Goal: Task Accomplishment & Management: Manage account settings

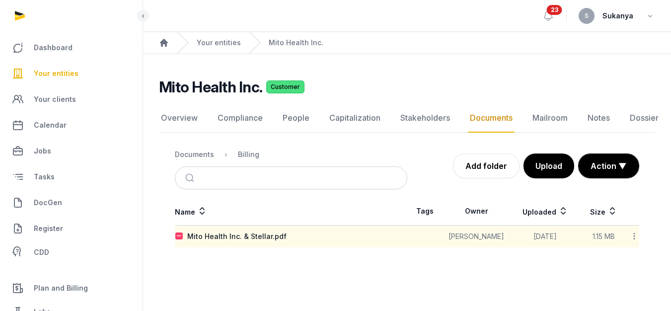
click at [471, 114] on link "Documents" at bounding box center [491, 118] width 47 height 29
click at [486, 110] on link "Documents" at bounding box center [491, 118] width 47 height 29
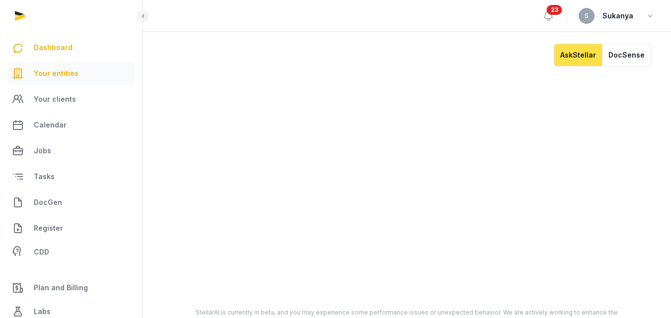
click at [98, 81] on link "Your entities" at bounding box center [71, 74] width 127 height 24
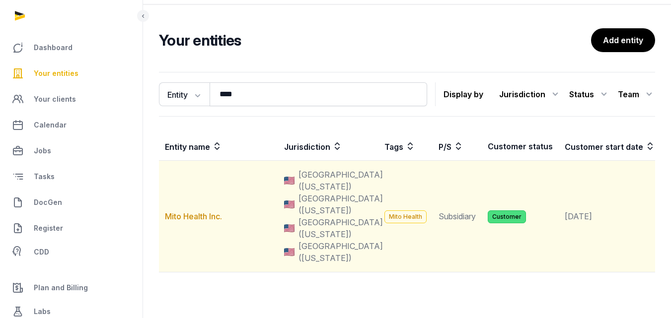
scroll to position [99, 0]
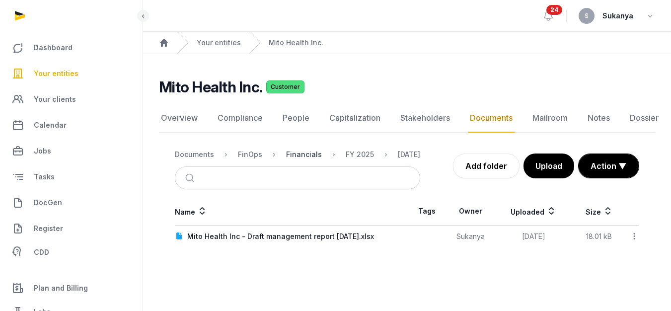
click at [305, 156] on div "Financials" at bounding box center [304, 154] width 36 height 10
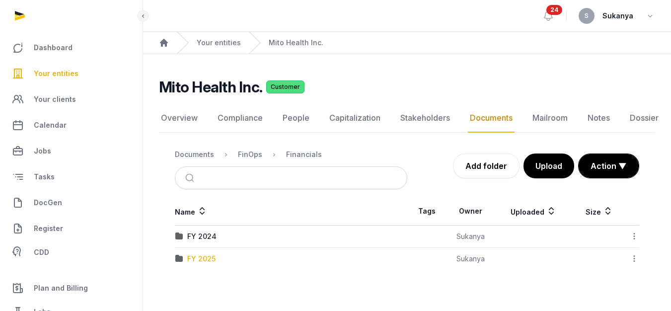
click at [210, 256] on div "FY 2025" at bounding box center [201, 259] width 28 height 10
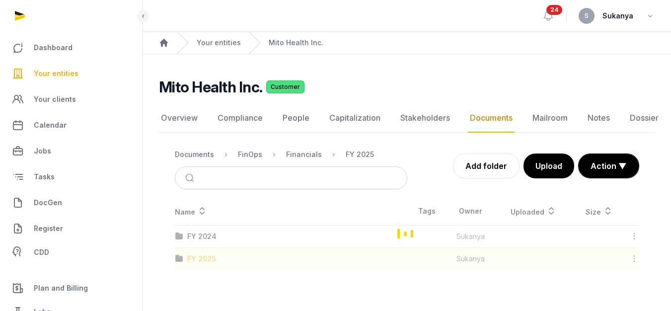
click at [210, 256] on div "Loading" at bounding box center [407, 233] width 496 height 73
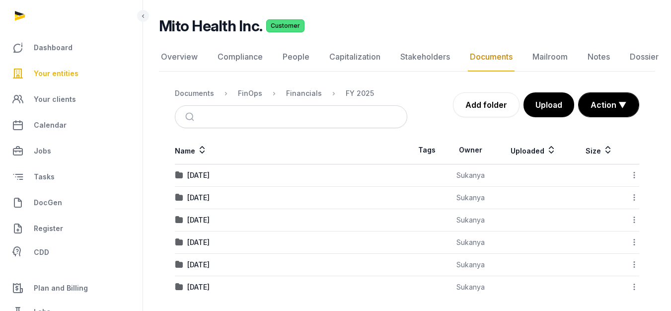
scroll to position [68, 0]
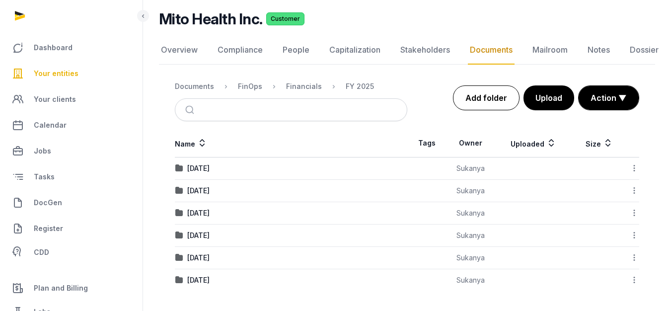
click at [491, 100] on link "Add folder" at bounding box center [486, 97] width 67 height 25
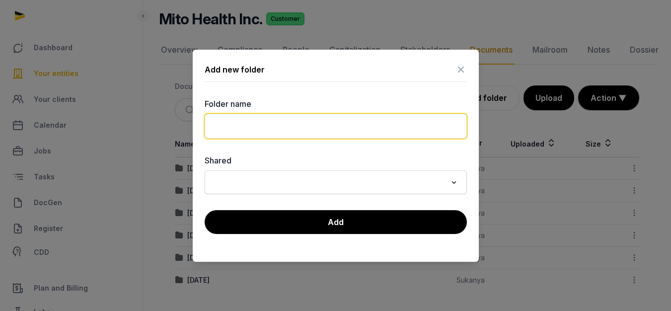
click at [256, 125] on input "text" at bounding box center [336, 126] width 262 height 25
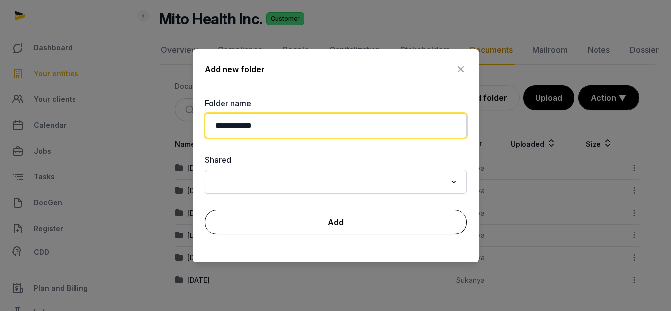
type input "**********"
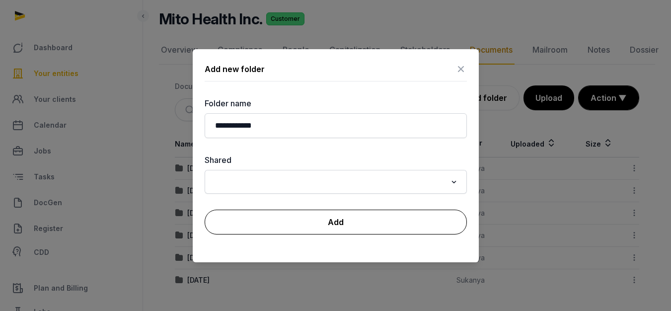
click at [321, 220] on button "Add" at bounding box center [336, 222] width 262 height 25
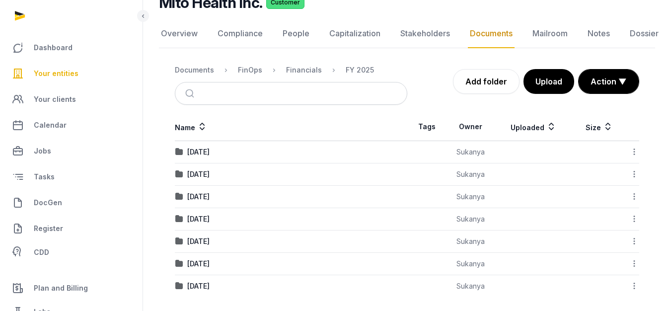
scroll to position [90, 0]
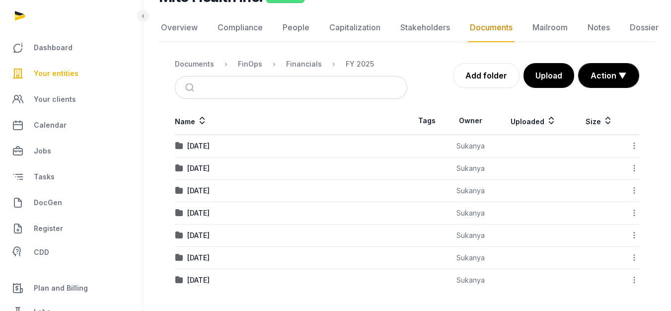
click at [217, 251] on td "[DATE]" at bounding box center [291, 258] width 232 height 22
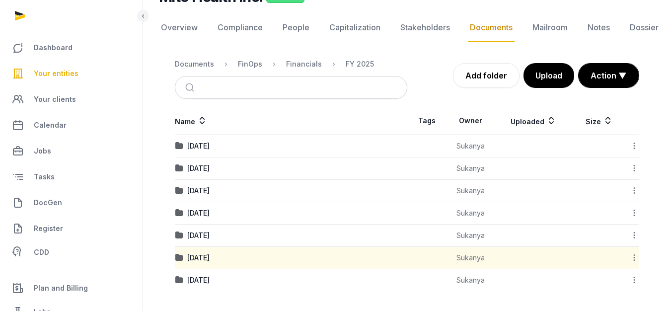
click at [217, 251] on td "[DATE]" at bounding box center [291, 258] width 232 height 22
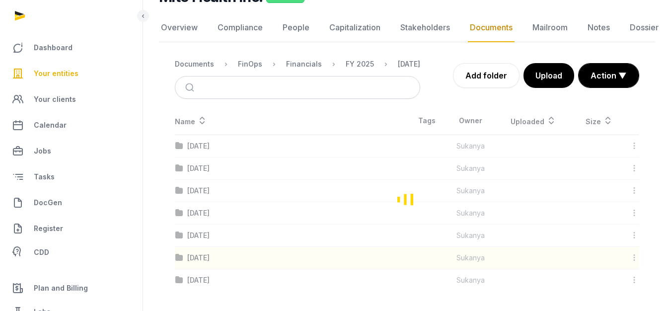
scroll to position [7, 0]
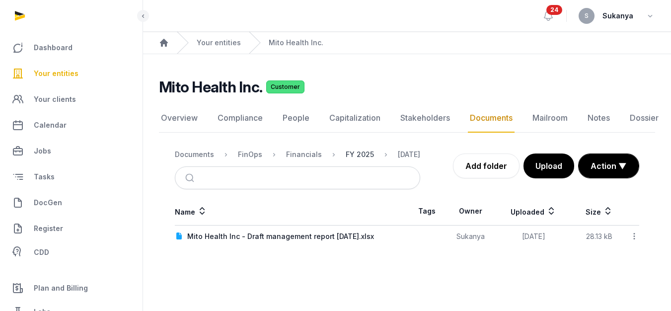
click at [350, 151] on div "FY 2025" at bounding box center [360, 154] width 28 height 10
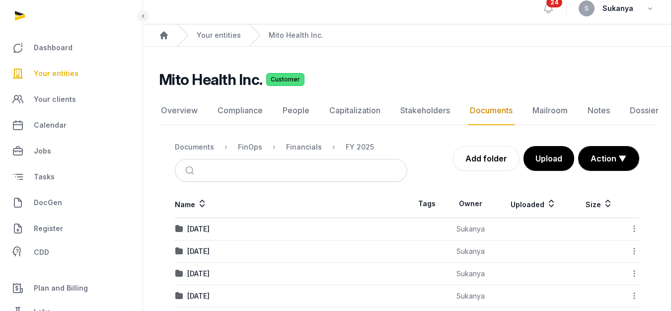
scroll to position [90, 0]
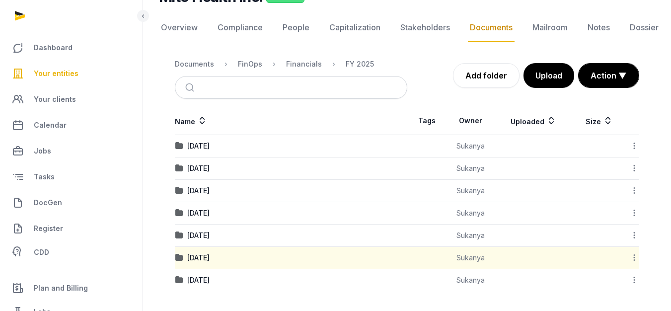
click at [220, 275] on td "07-July 2025" at bounding box center [291, 280] width 232 height 22
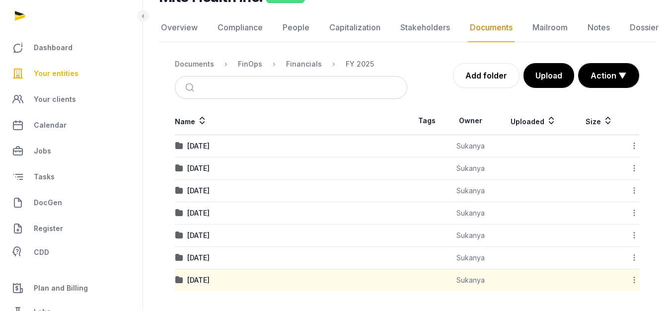
click at [220, 275] on td "07-July 2025" at bounding box center [291, 280] width 232 height 22
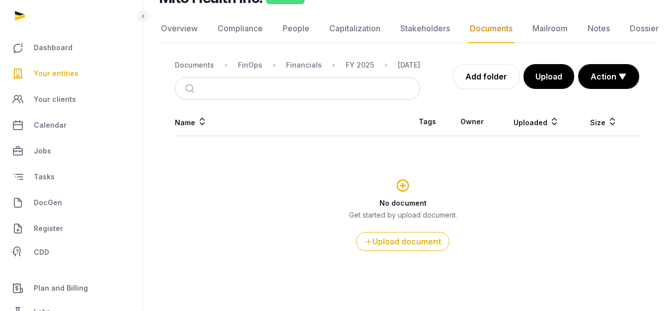
scroll to position [89, 0]
click at [543, 84] on button "Upload" at bounding box center [548, 76] width 52 height 25
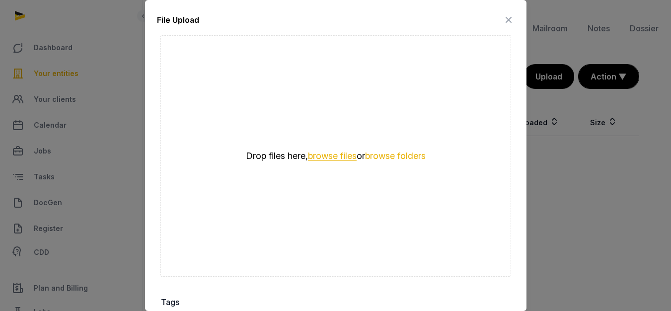
click at [340, 152] on button "browse files" at bounding box center [332, 155] width 49 height 9
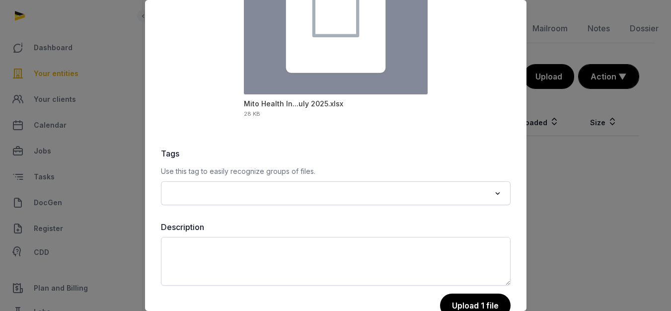
scroll to position [167, 0]
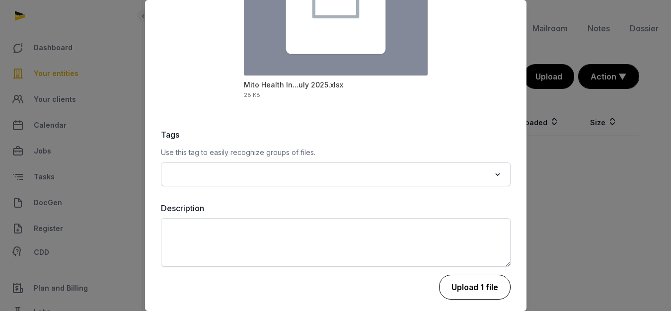
click at [459, 294] on button "Upload 1 file" at bounding box center [475, 287] width 72 height 25
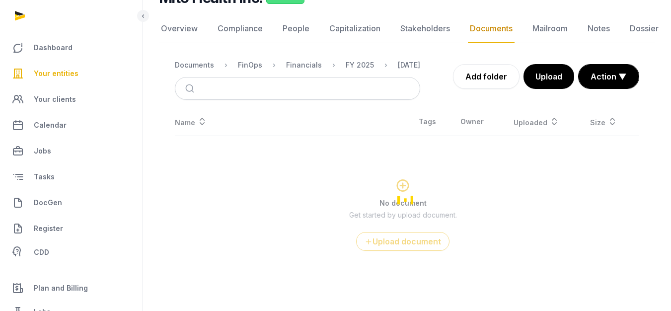
scroll to position [7, 0]
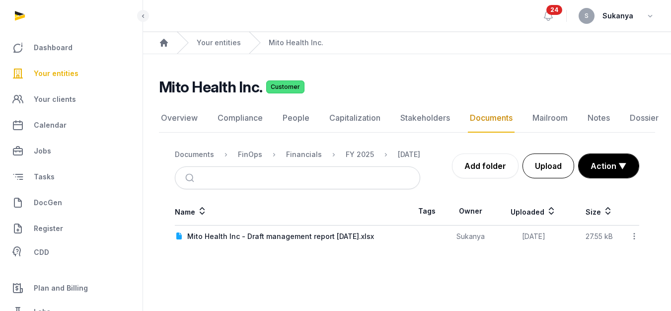
click at [552, 154] on button "Upload" at bounding box center [548, 165] width 52 height 25
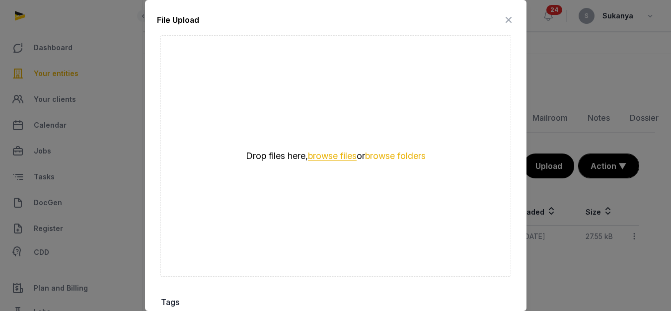
click at [341, 154] on button "browse files" at bounding box center [332, 155] width 49 height 9
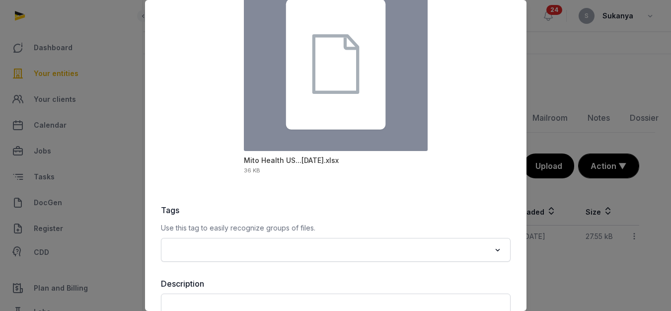
scroll to position [149, 0]
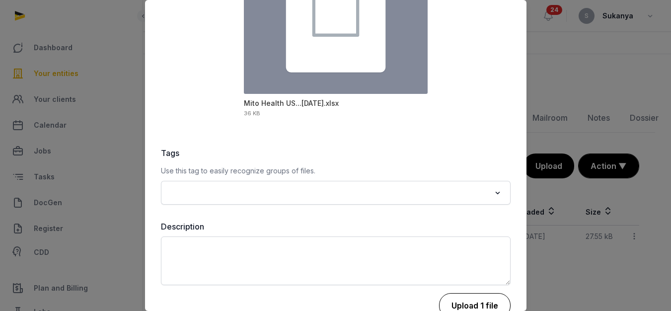
click at [456, 297] on button "Upload 1 file" at bounding box center [475, 305] width 72 height 25
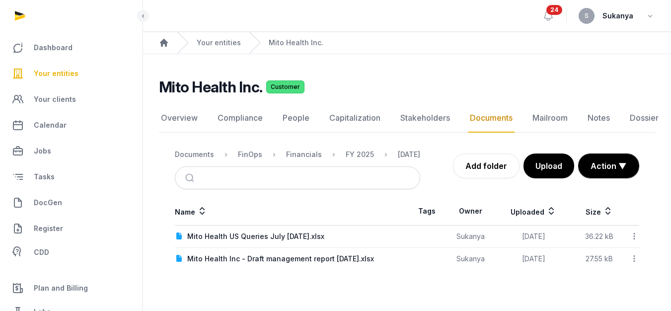
click at [636, 252] on div at bounding box center [632, 259] width 12 height 14
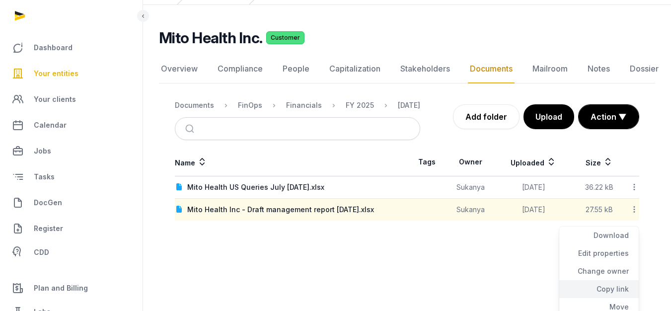
scroll to position [90, 0]
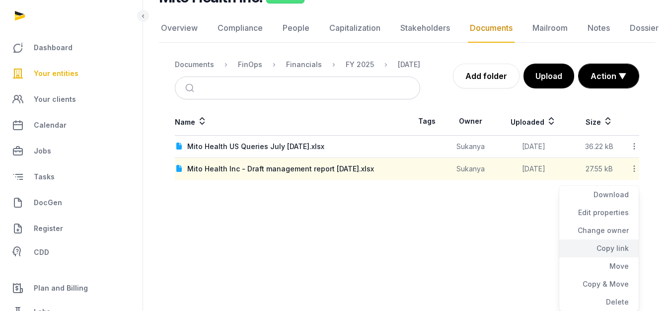
click at [607, 252] on div "Copy link" at bounding box center [598, 248] width 79 height 18
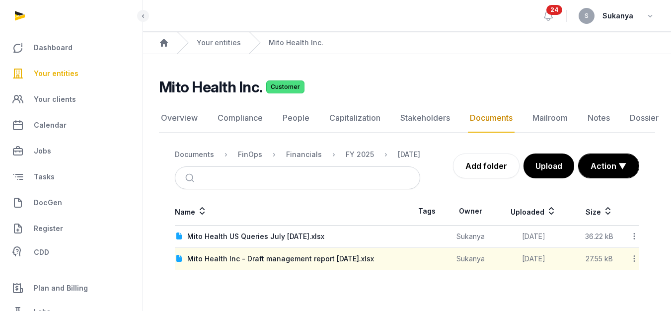
click at [637, 259] on icon at bounding box center [634, 258] width 9 height 10
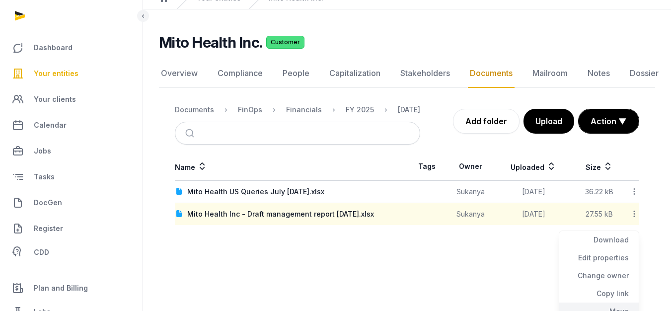
scroll to position [90, 0]
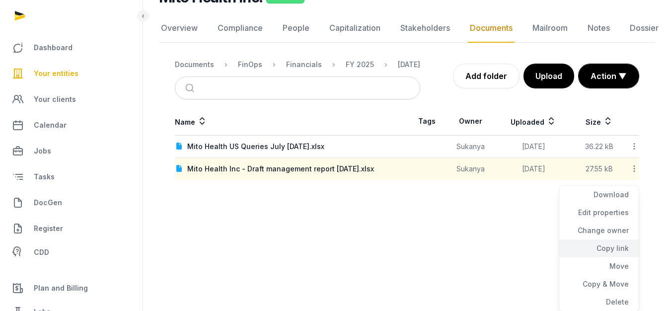
click at [601, 256] on div "Copy link" at bounding box center [598, 248] width 79 height 18
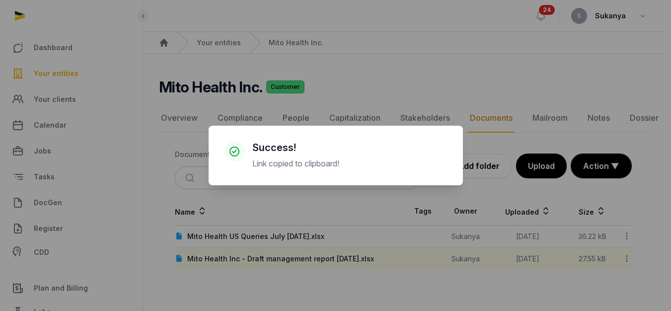
scroll to position [0, 0]
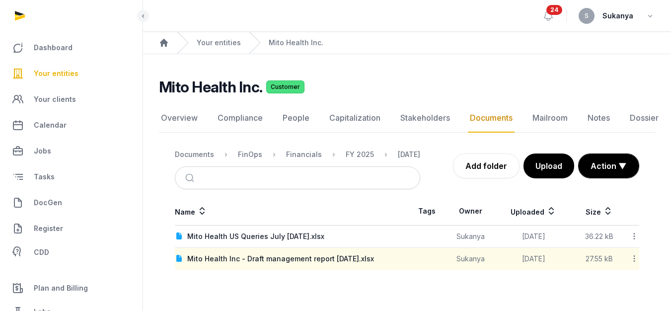
click at [630, 235] on icon at bounding box center [634, 236] width 9 height 10
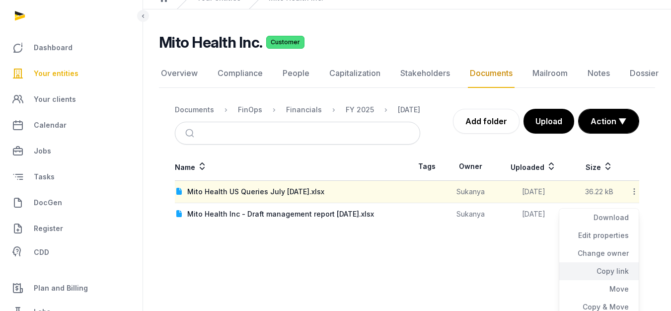
scroll to position [68, 0]
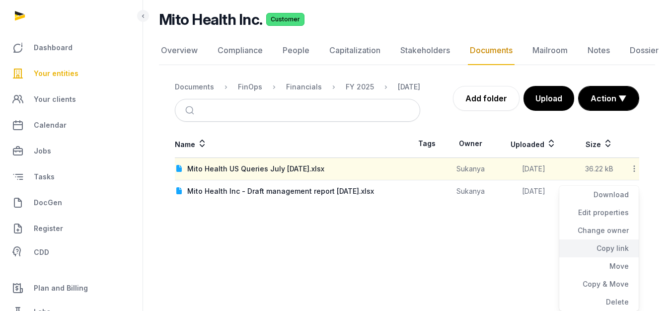
click at [612, 245] on div "Copy link" at bounding box center [598, 248] width 79 height 18
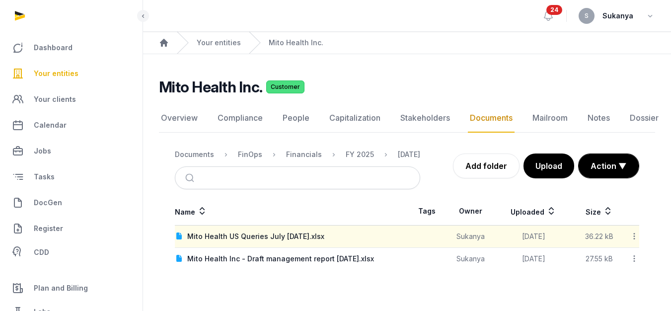
click at [636, 235] on icon at bounding box center [634, 236] width 9 height 10
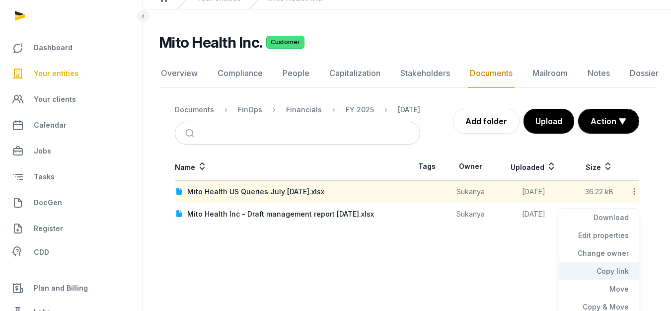
scroll to position [68, 0]
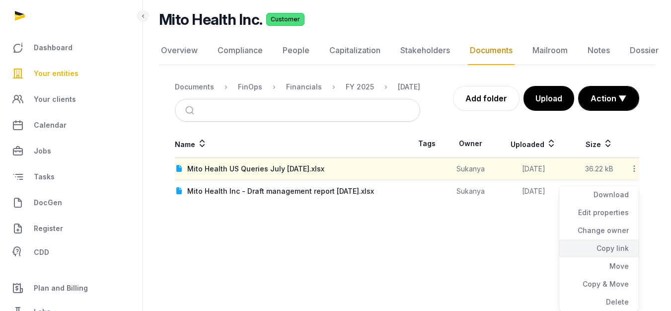
click at [606, 251] on div "Copy link" at bounding box center [598, 248] width 79 height 18
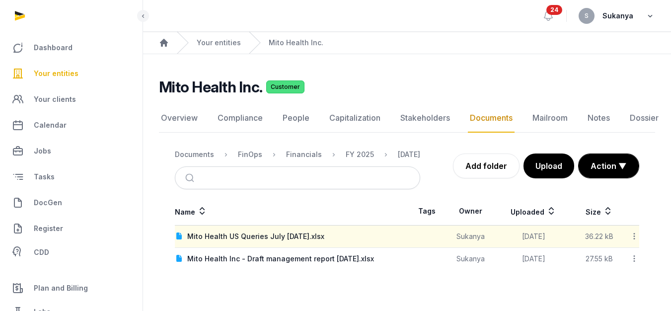
click at [651, 16] on icon "button" at bounding box center [650, 16] width 10 height 14
click at [616, 60] on button "Sign out" at bounding box center [599, 57] width 111 height 18
click at [358, 155] on div "FY 2025" at bounding box center [360, 154] width 28 height 10
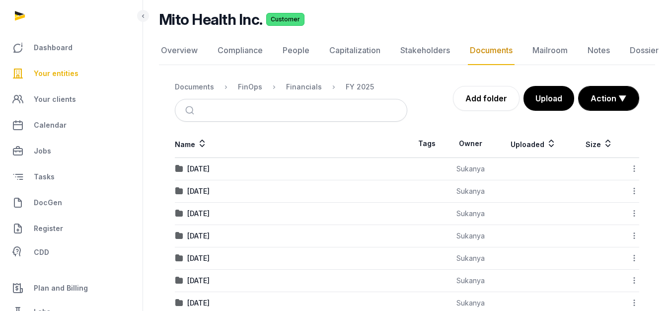
scroll to position [90, 0]
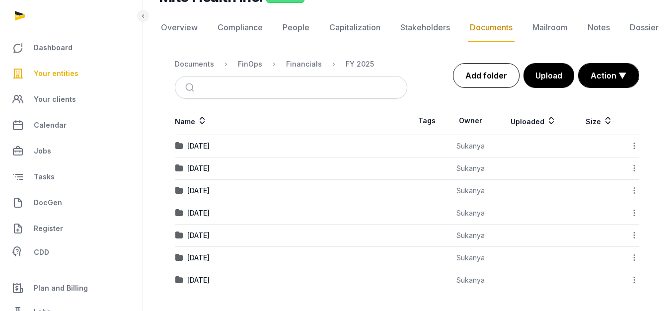
click at [481, 80] on link "Add folder" at bounding box center [486, 75] width 67 height 25
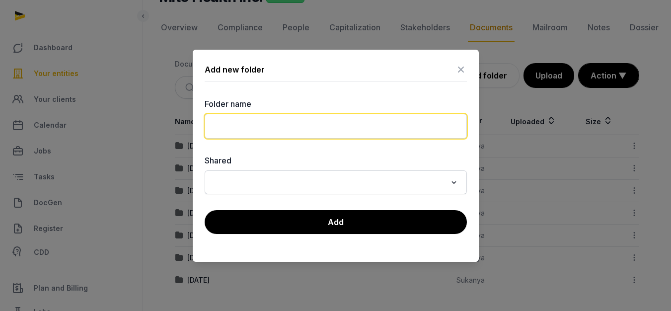
click at [276, 123] on input "text" at bounding box center [336, 126] width 262 height 25
type input "**********"
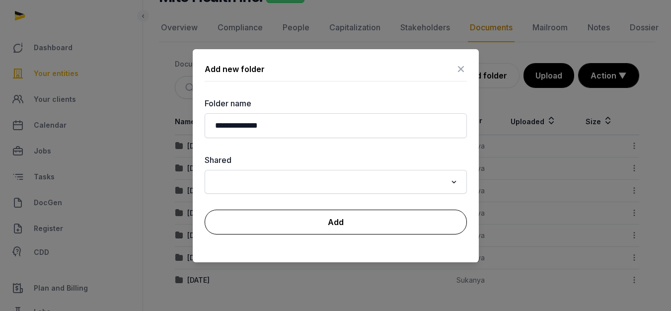
click at [316, 226] on button "Add" at bounding box center [336, 222] width 262 height 25
